Goal: Task Accomplishment & Management: Use online tool/utility

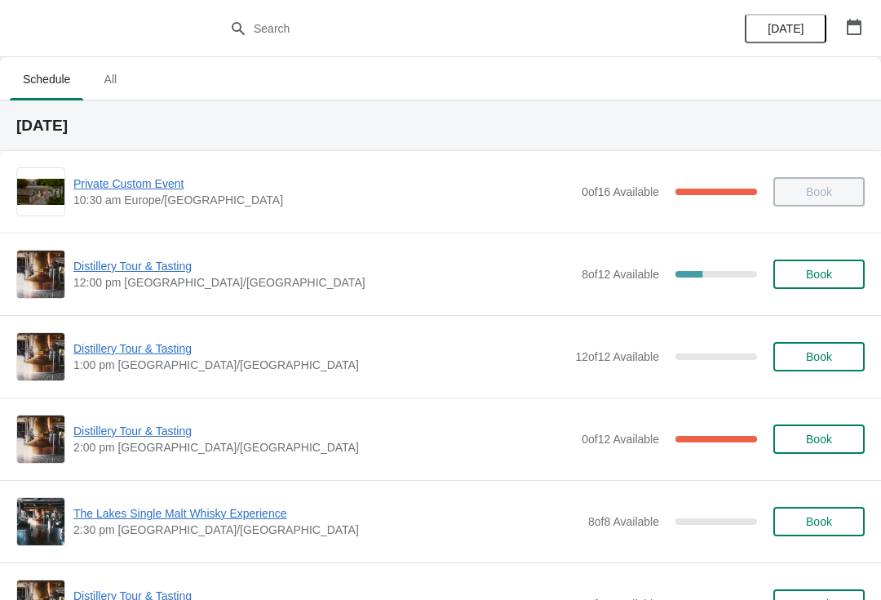
click at [104, 271] on span "Distillery Tour & Tasting" at bounding box center [323, 266] width 500 height 16
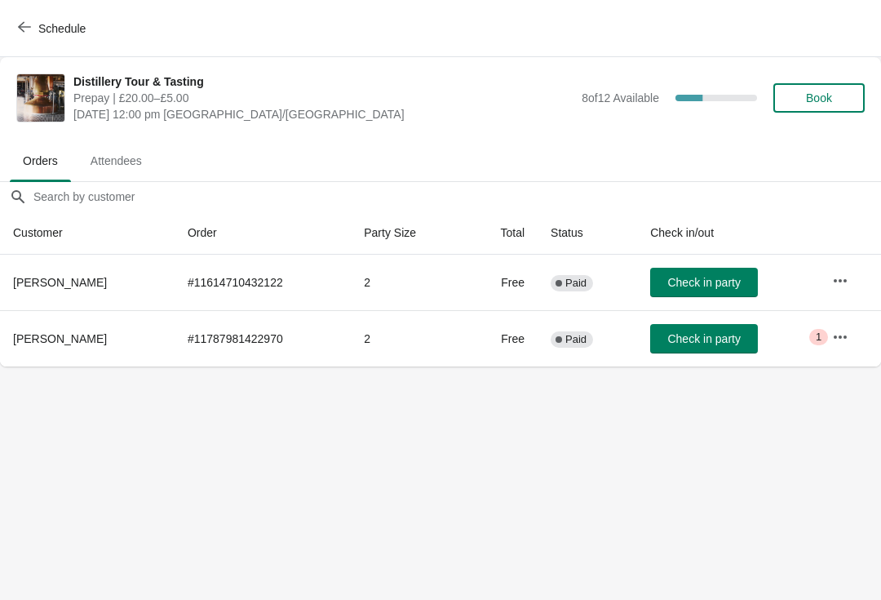
click at [828, 95] on span "Book" at bounding box center [819, 97] width 26 height 13
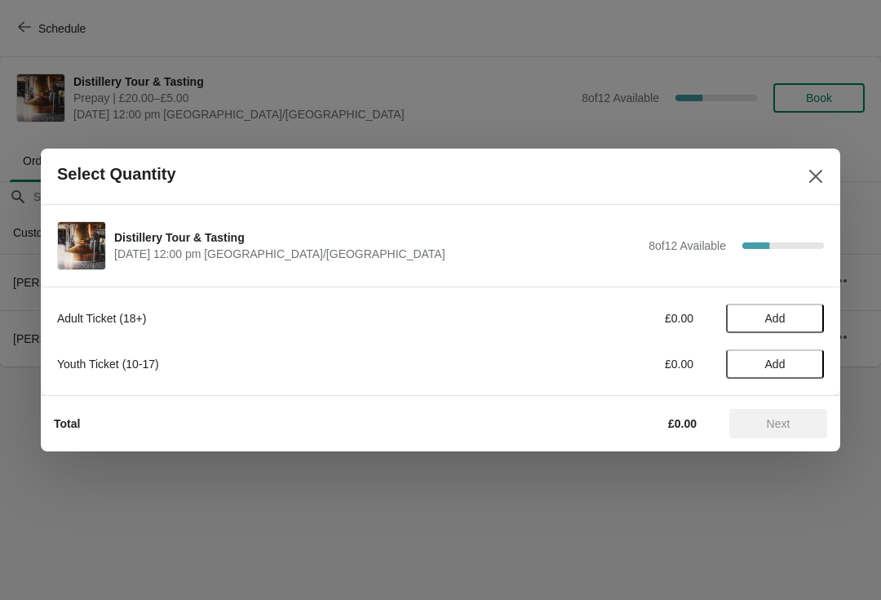
click at [785, 323] on span "Add" at bounding box center [775, 318] width 20 height 13
click at [780, 310] on div "1" at bounding box center [775, 318] width 98 height 17
click at [811, 308] on div "Adult Ticket (18+) £20.00 1" at bounding box center [440, 318] width 767 height 29
click at [800, 318] on icon at bounding box center [803, 318] width 17 height 17
click at [800, 320] on icon at bounding box center [803, 318] width 17 height 17
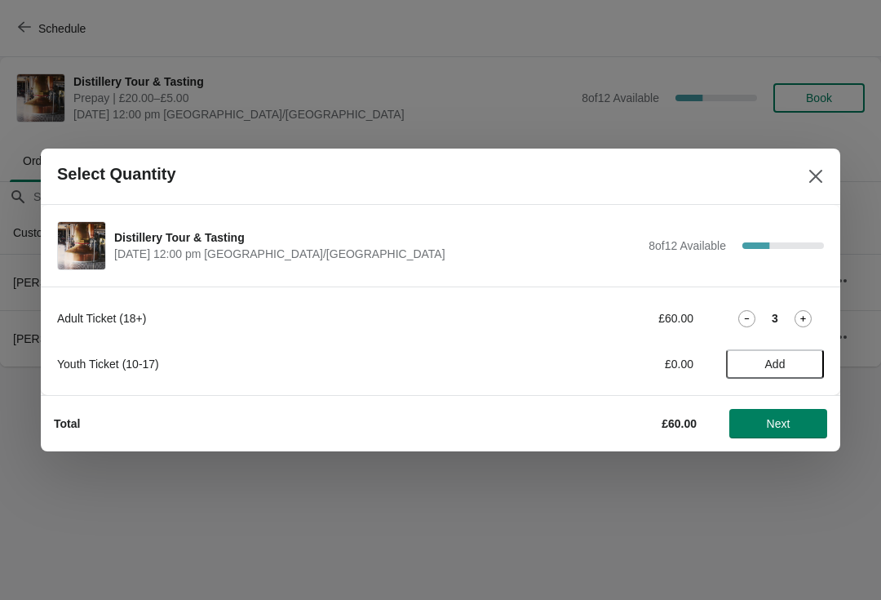
click at [802, 313] on icon at bounding box center [803, 318] width 17 height 17
click at [806, 315] on icon at bounding box center [803, 318] width 17 height 17
click at [774, 435] on button "Next" at bounding box center [779, 423] width 98 height 29
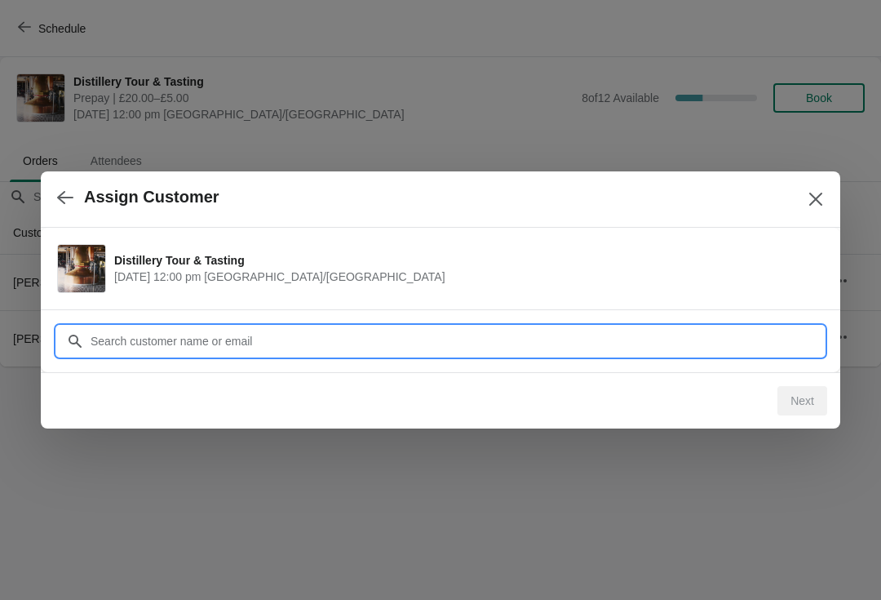
click at [123, 348] on input "Customer" at bounding box center [457, 340] width 734 height 29
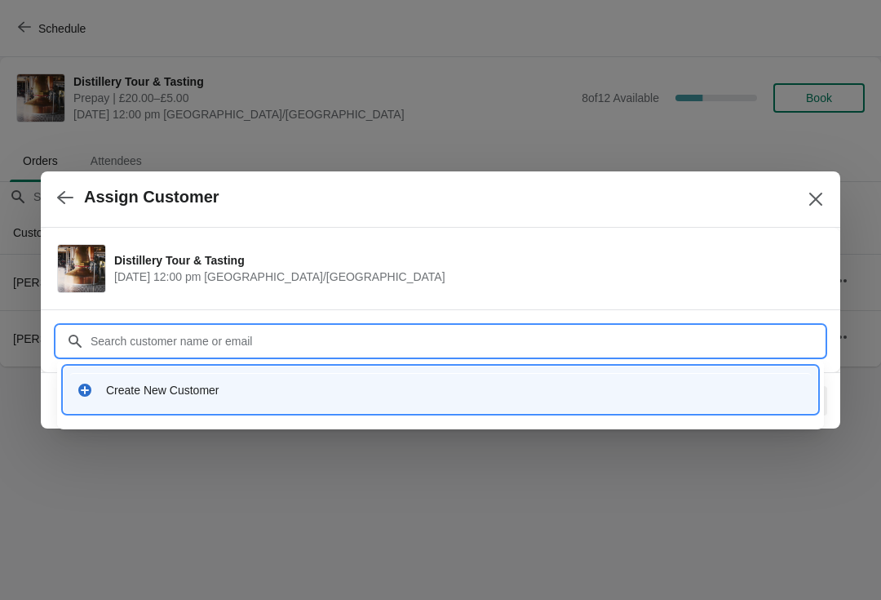
click at [179, 393] on div "Create New Customer" at bounding box center [455, 390] width 699 height 16
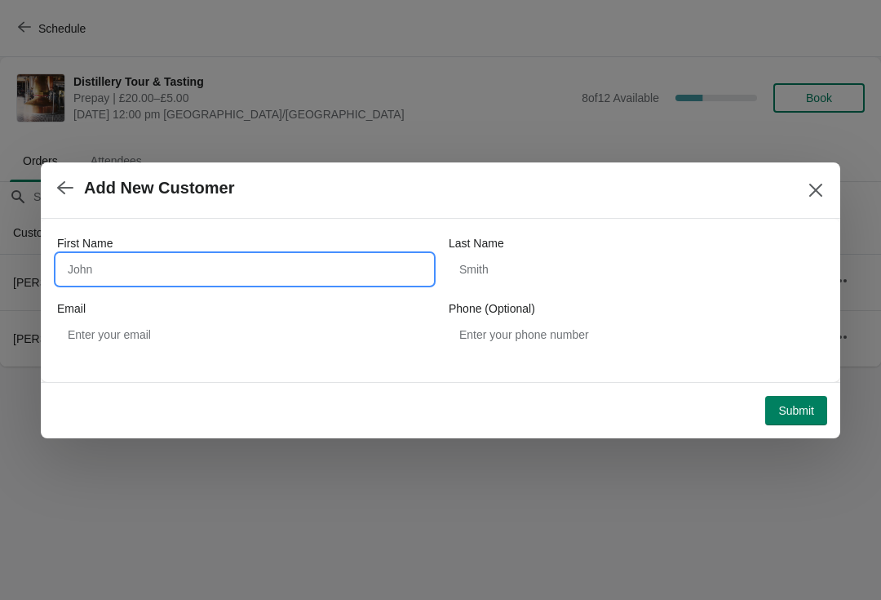
click at [149, 269] on input "First Name" at bounding box center [244, 269] width 375 height 29
type input "Marcella"
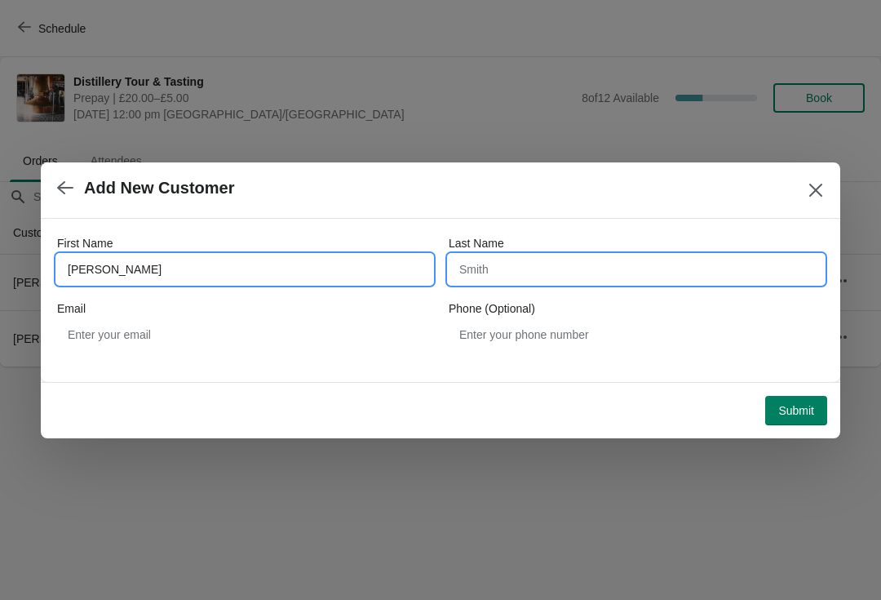
click at [611, 260] on input "Last Name" at bounding box center [636, 269] width 375 height 29
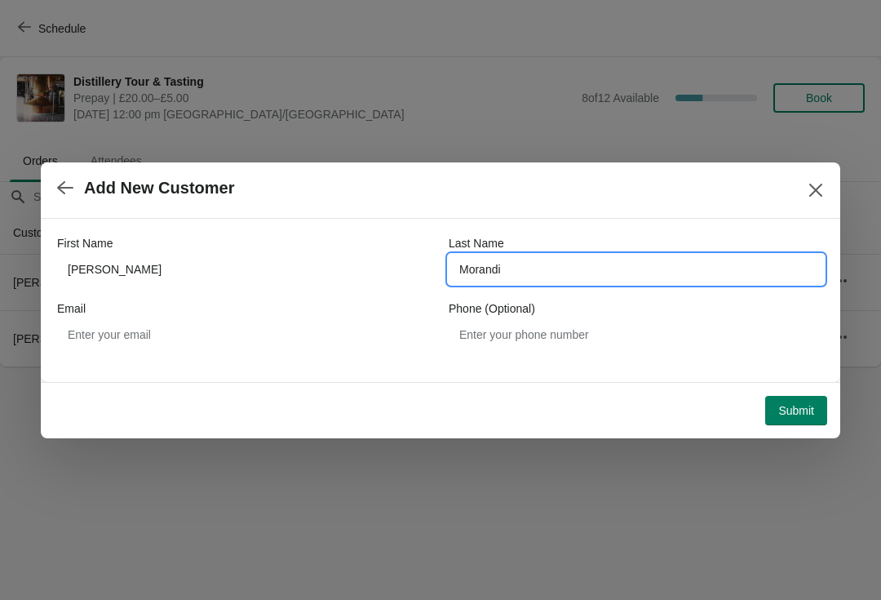
type input "Morandi"
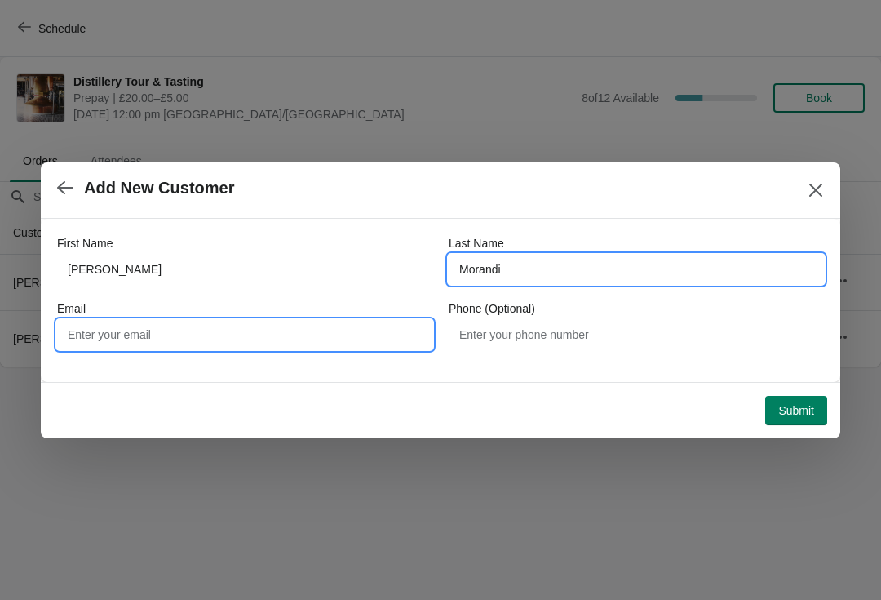
click at [102, 338] on input "Email" at bounding box center [244, 334] width 375 height 29
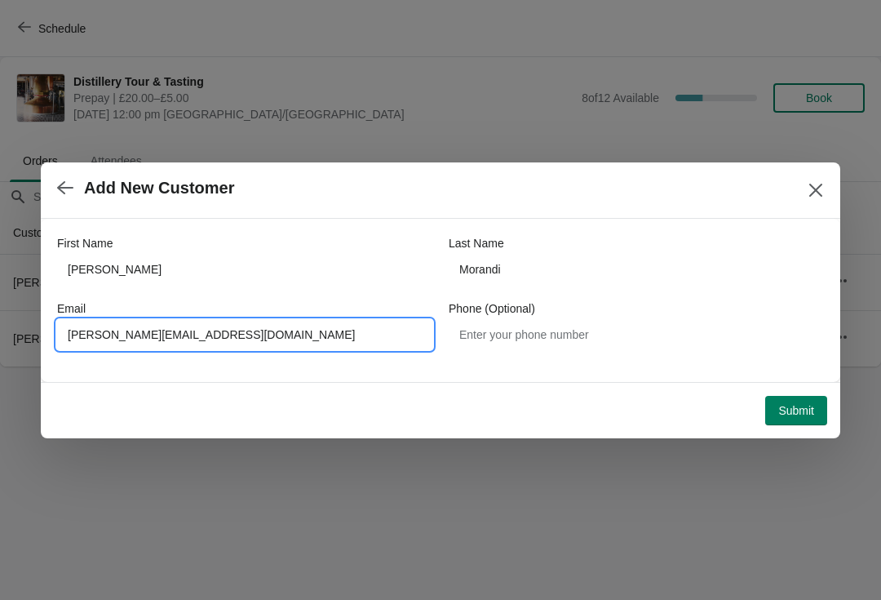
click at [74, 328] on input "Marcella.morandi@tiscali.it" at bounding box center [244, 334] width 375 height 29
click at [76, 331] on input "Marcella.morandi@tiscali.it" at bounding box center [244, 334] width 375 height 29
click at [94, 331] on input "Marcella.morandi@tiscali.it" at bounding box center [244, 334] width 375 height 29
type input "Marcella.morandi@tiscali.it"
click at [799, 416] on span "Submit" at bounding box center [797, 410] width 36 height 13
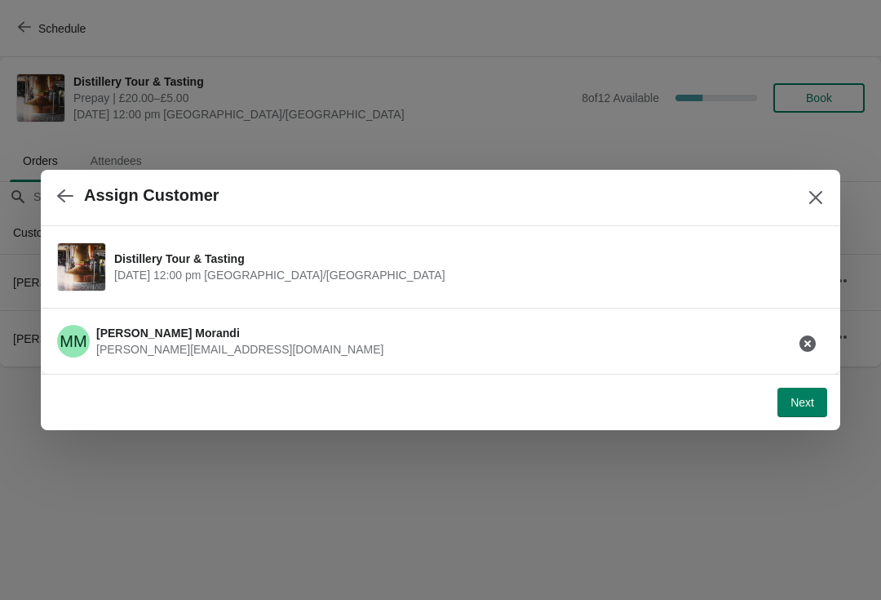
click at [826, 407] on button "Next" at bounding box center [803, 402] width 50 height 29
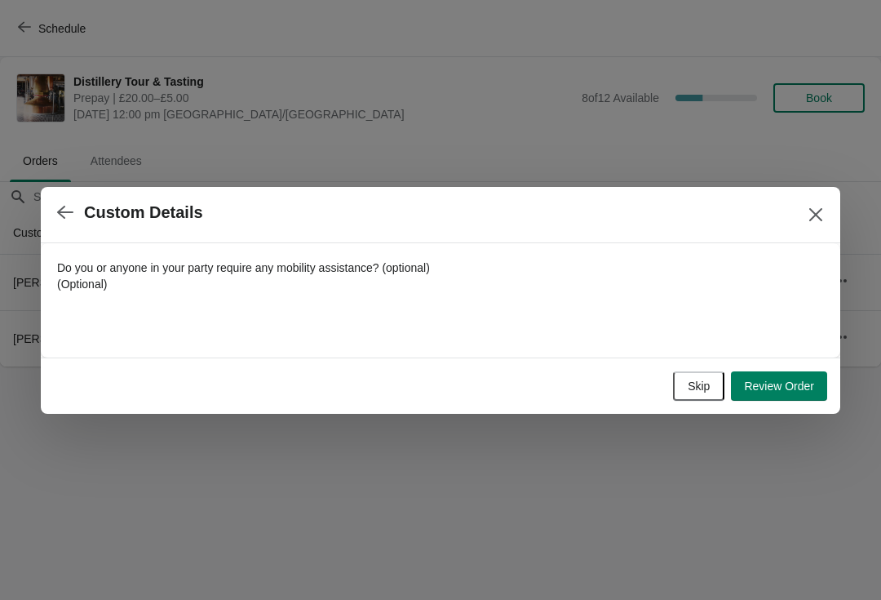
click at [65, 197] on button "button" at bounding box center [65, 213] width 29 height 32
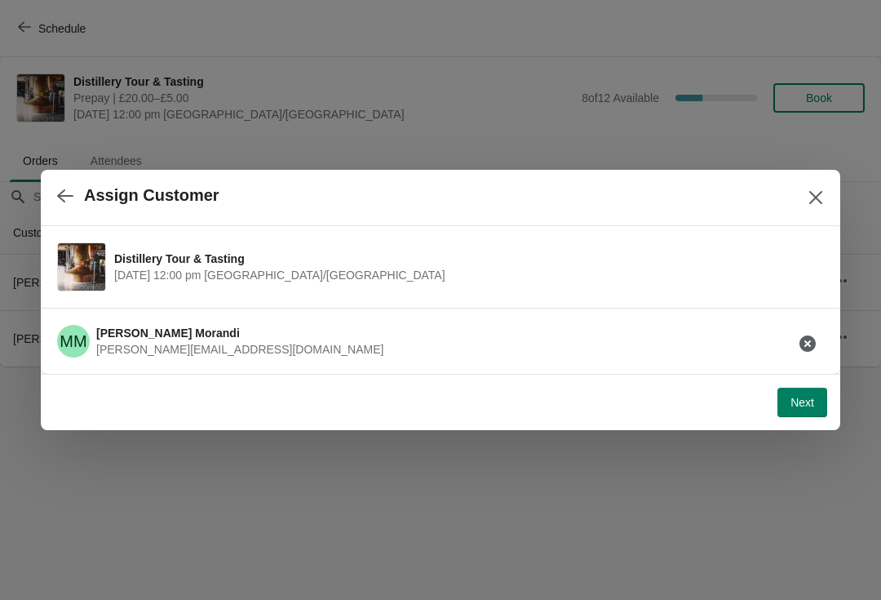
click at [808, 400] on span "Next" at bounding box center [803, 402] width 24 height 13
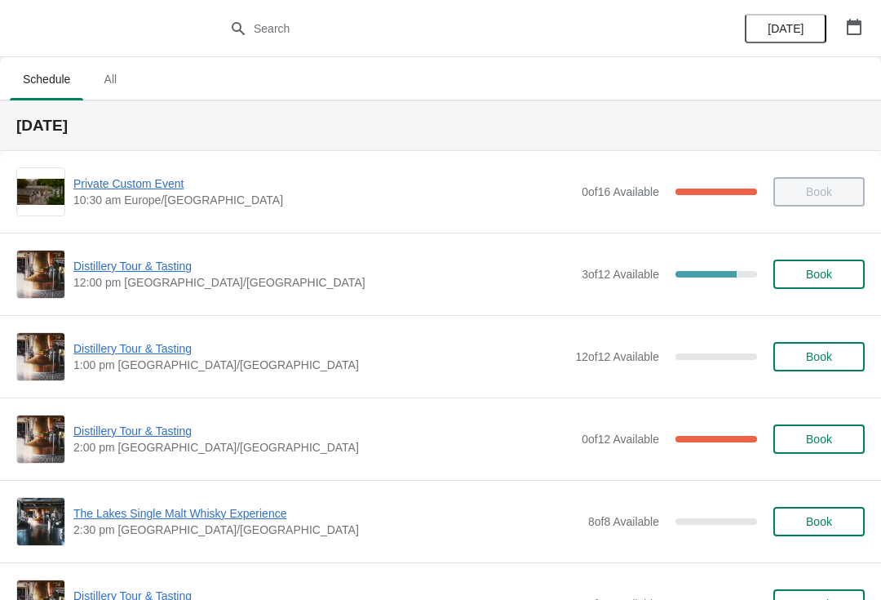
click at [149, 273] on span "Distillery Tour & Tasting" at bounding box center [323, 266] width 500 height 16
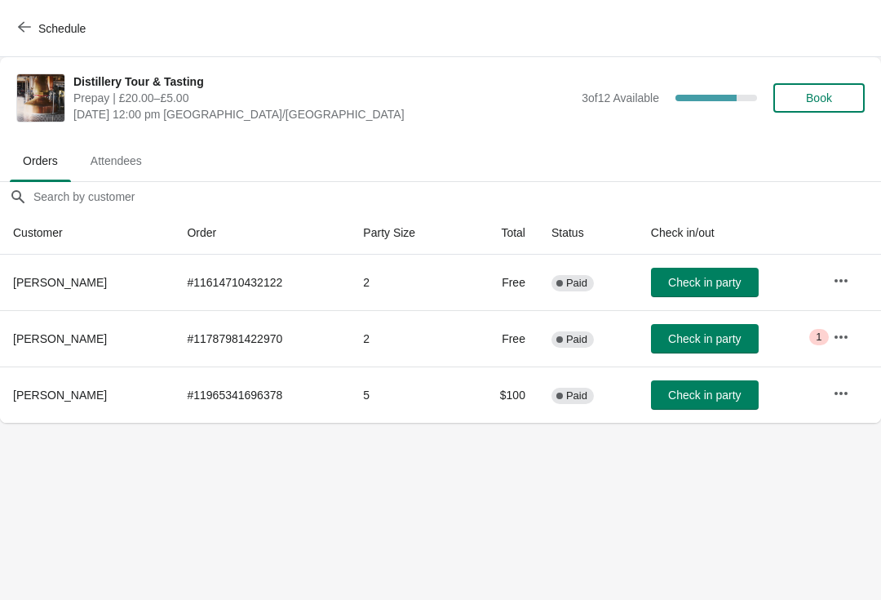
click at [716, 346] on button "Check in party" at bounding box center [705, 338] width 108 height 29
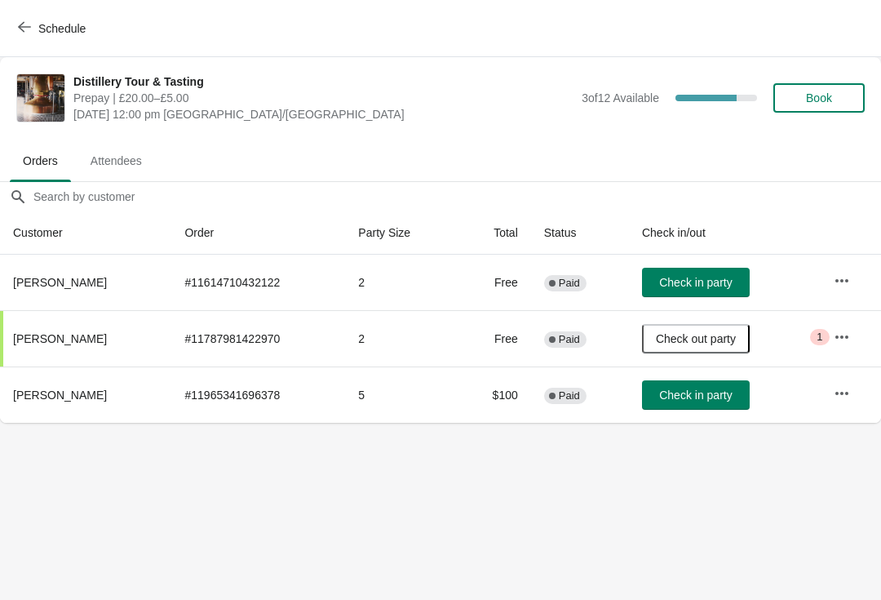
click at [709, 269] on button "Check in party" at bounding box center [696, 282] width 108 height 29
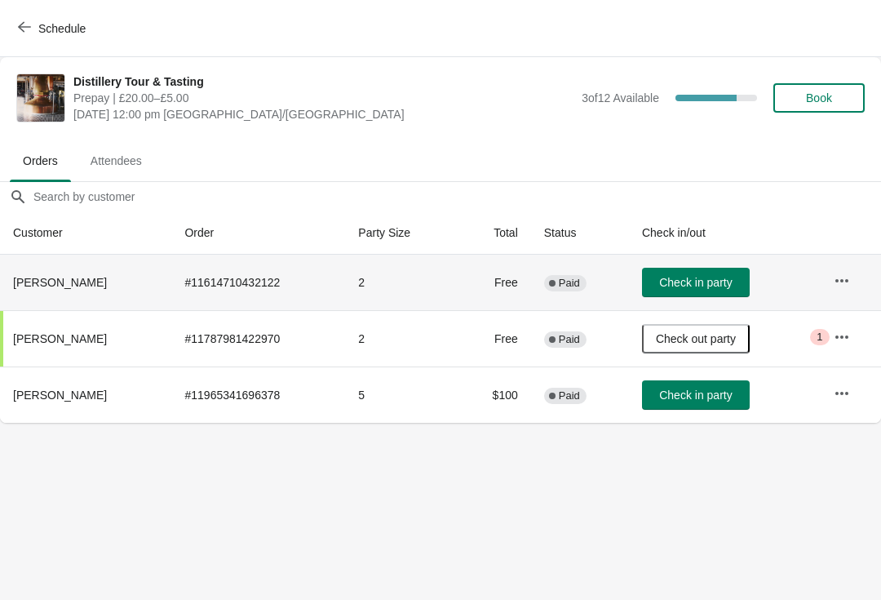
click at [708, 288] on span "Check in party" at bounding box center [695, 282] width 73 height 13
click at [724, 394] on span "Check in party" at bounding box center [695, 394] width 73 height 13
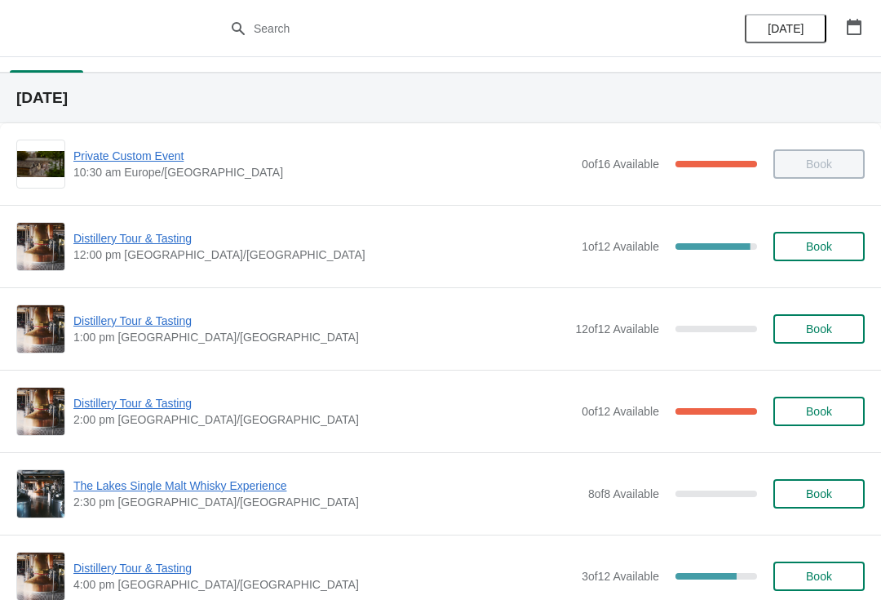
scroll to position [31, 0]
